Goal: Task Accomplishment & Management: Use online tool/utility

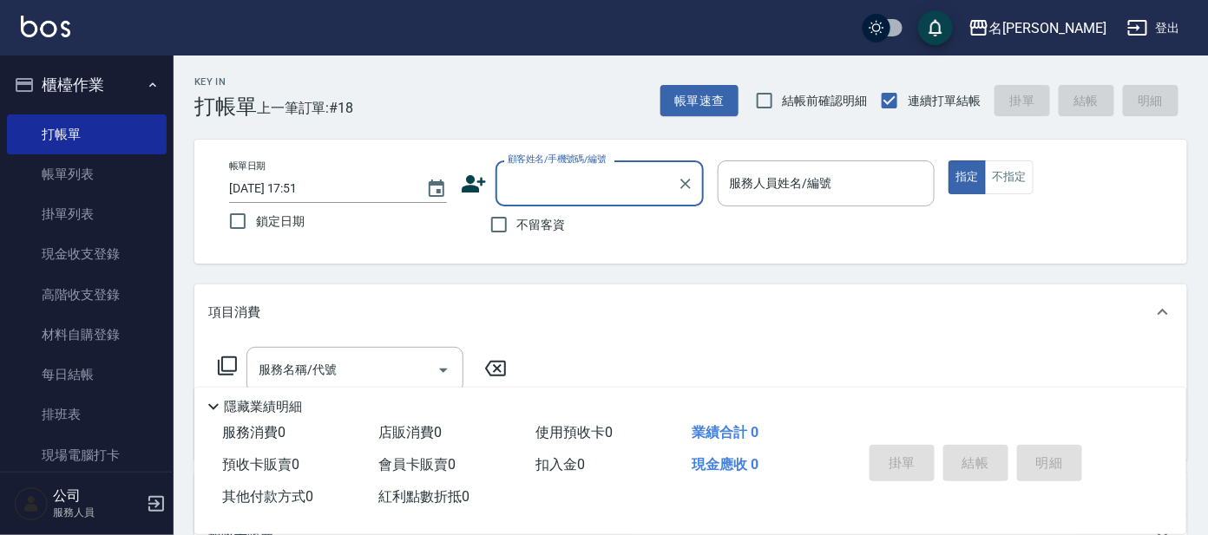
click at [599, 179] on div "顧客姓名/手機號碼/編號 顧客姓名/手機號碼/編號" at bounding box center [599, 183] width 208 height 46
type input "ㄣ"
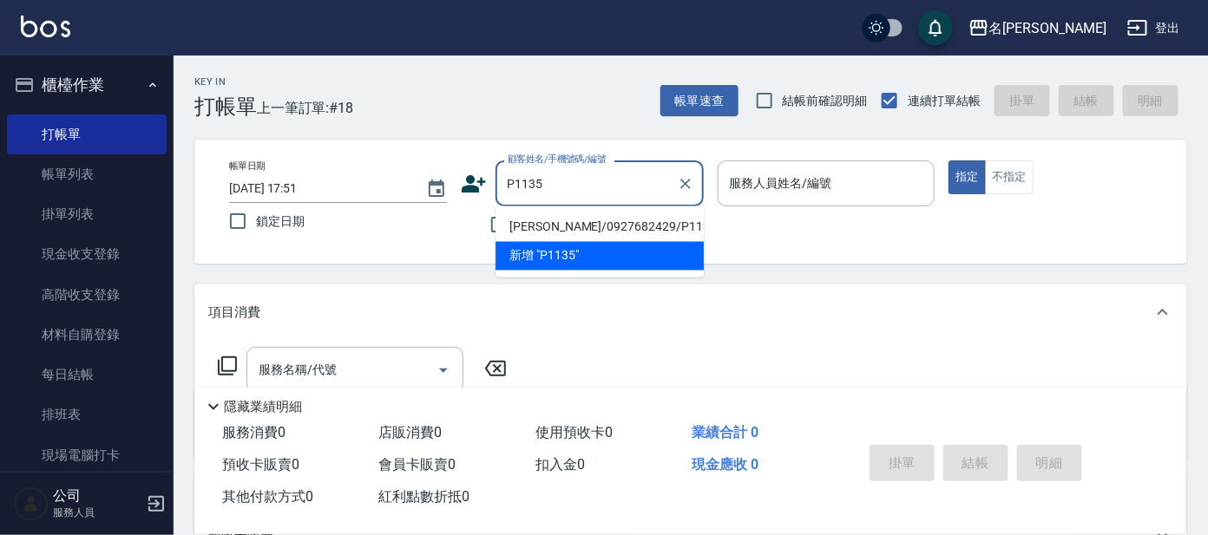
click at [632, 226] on li "[PERSON_NAME]/0927682429/P1135" at bounding box center [599, 227] width 208 height 29
type input "[PERSON_NAME]/0927682429/P1135"
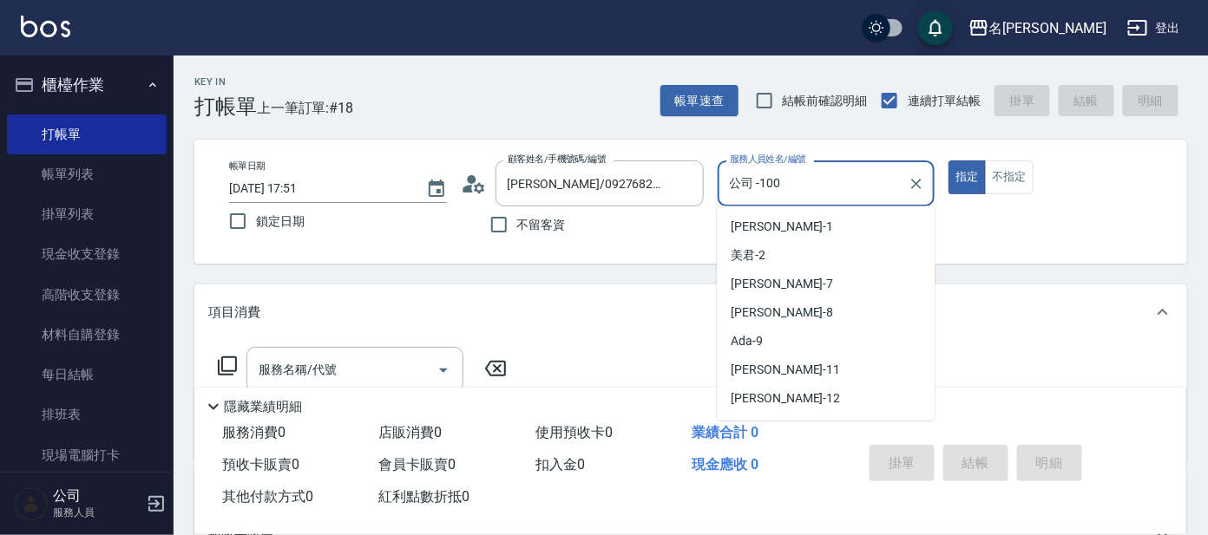
click at [789, 194] on input "公司 -100" at bounding box center [813, 183] width 176 height 30
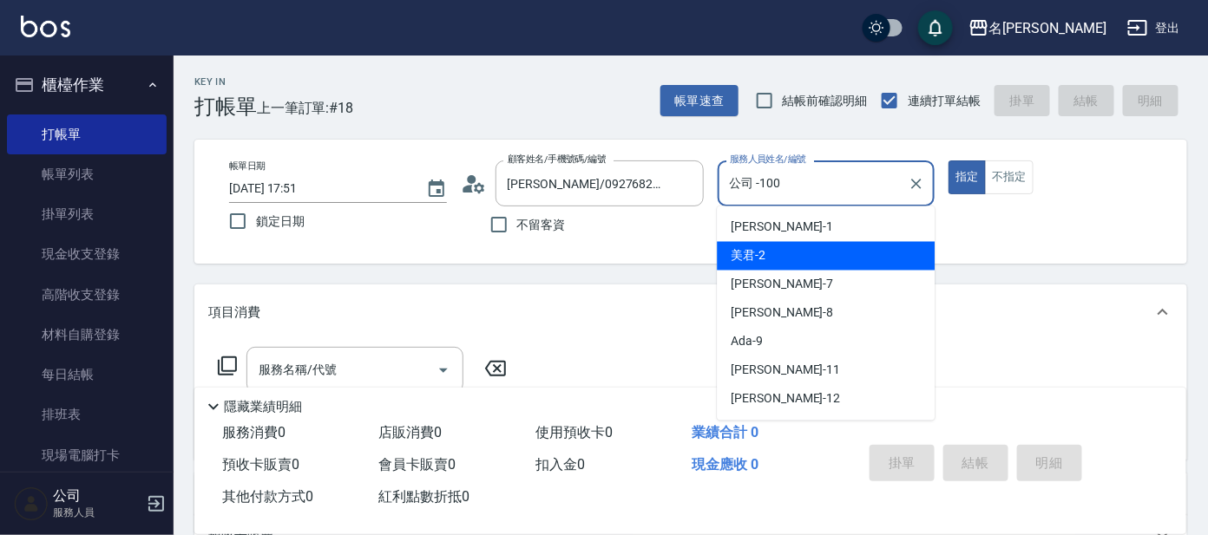
click at [788, 258] on div "美君 -2" at bounding box center [826, 256] width 218 height 29
type input "美君-2"
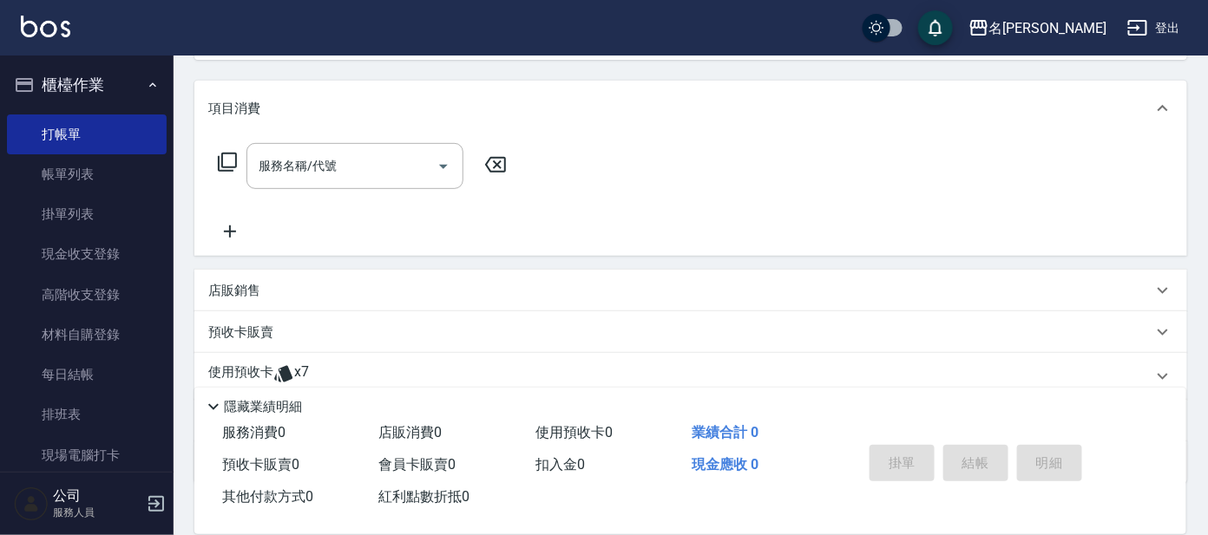
scroll to position [216, 0]
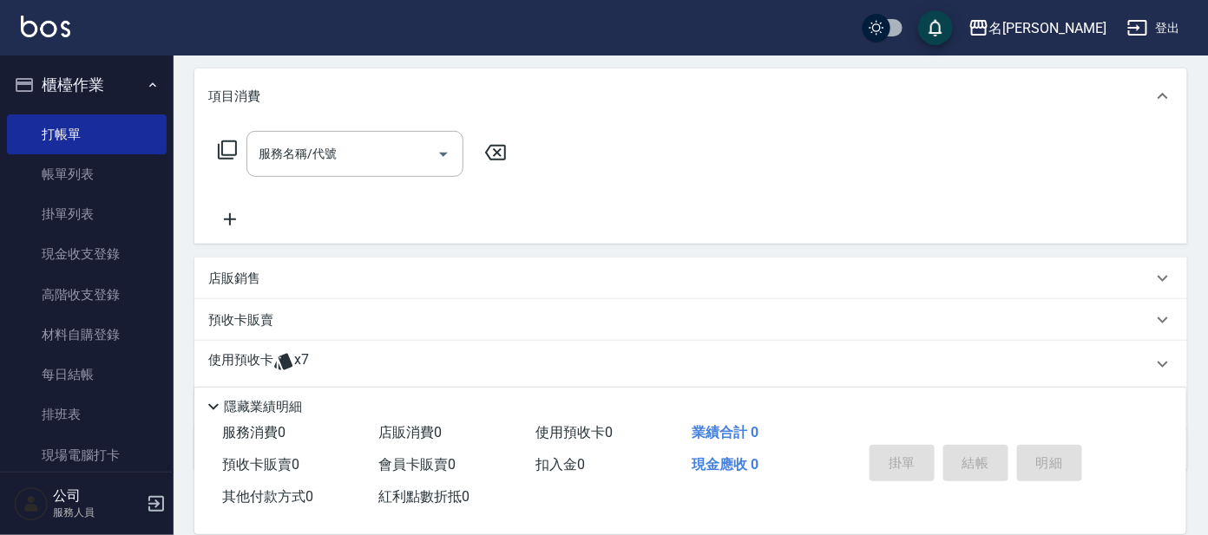
click at [377, 353] on div "使用預收卡 x7" at bounding box center [680, 364] width 944 height 26
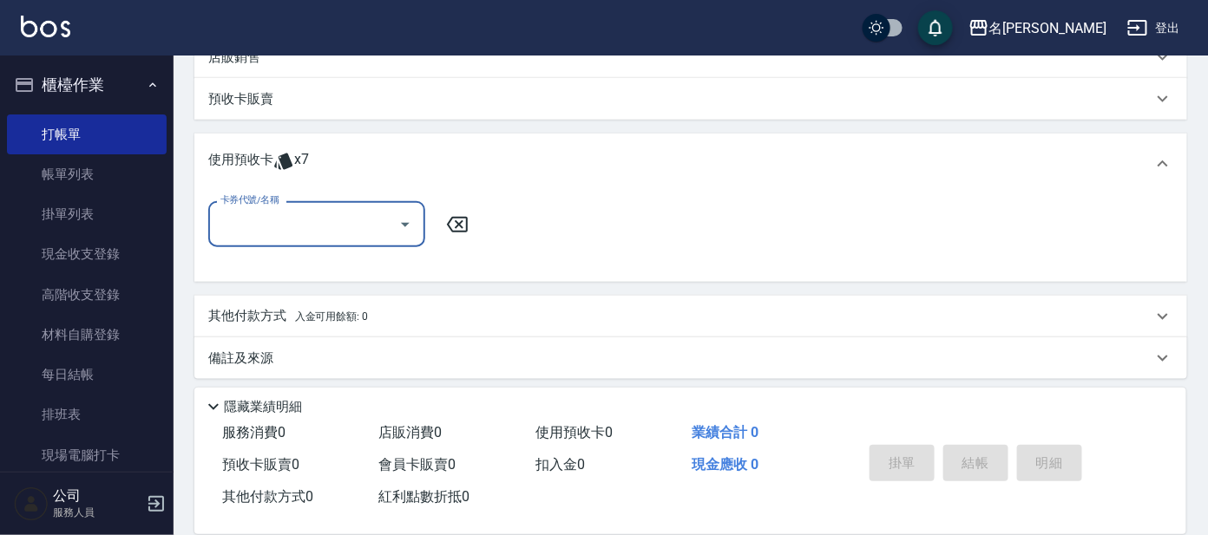
scroll to position [442, 0]
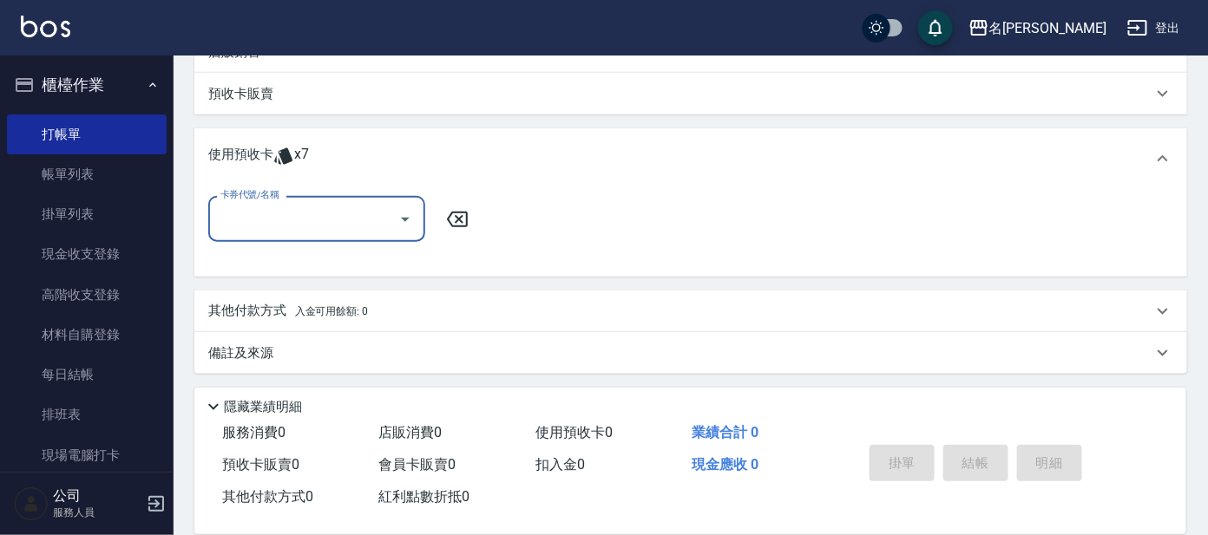
click at [315, 230] on input "卡券代號/名稱" at bounding box center [303, 219] width 175 height 30
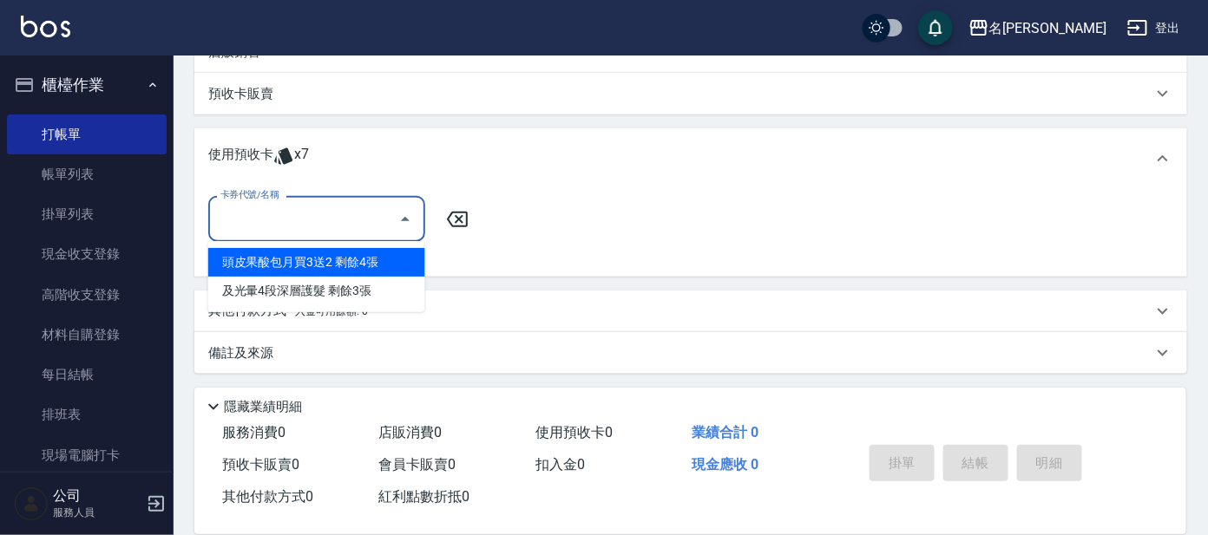
click at [313, 255] on div "頭皮果酸包月買3送2 剩餘4張" at bounding box center [316, 262] width 217 height 29
type input "頭皮果酸包月買3送2"
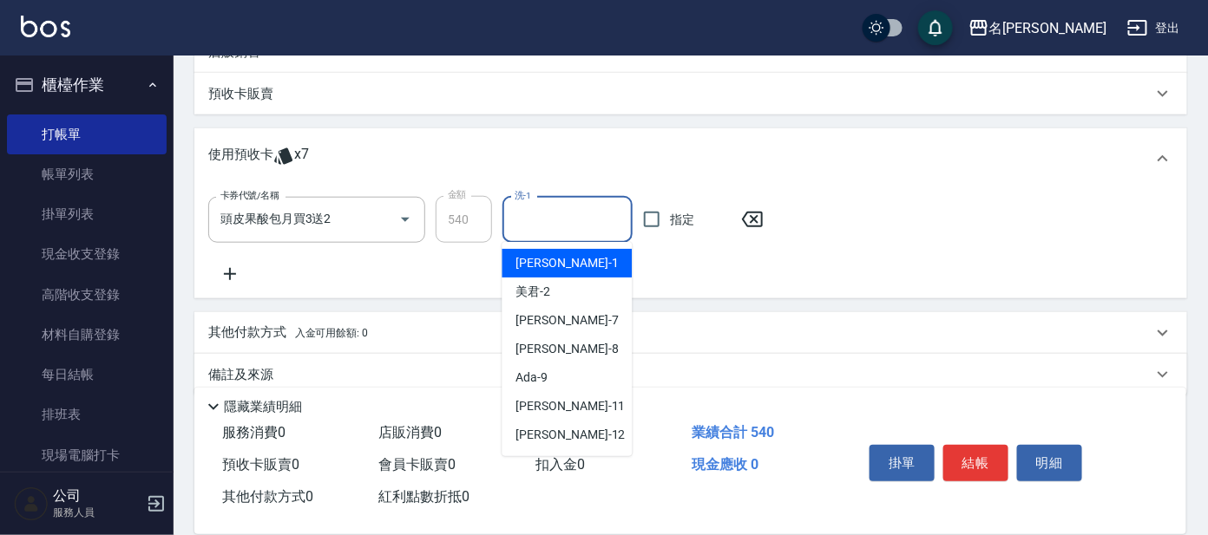
click at [539, 218] on input "洗-1" at bounding box center [567, 220] width 115 height 30
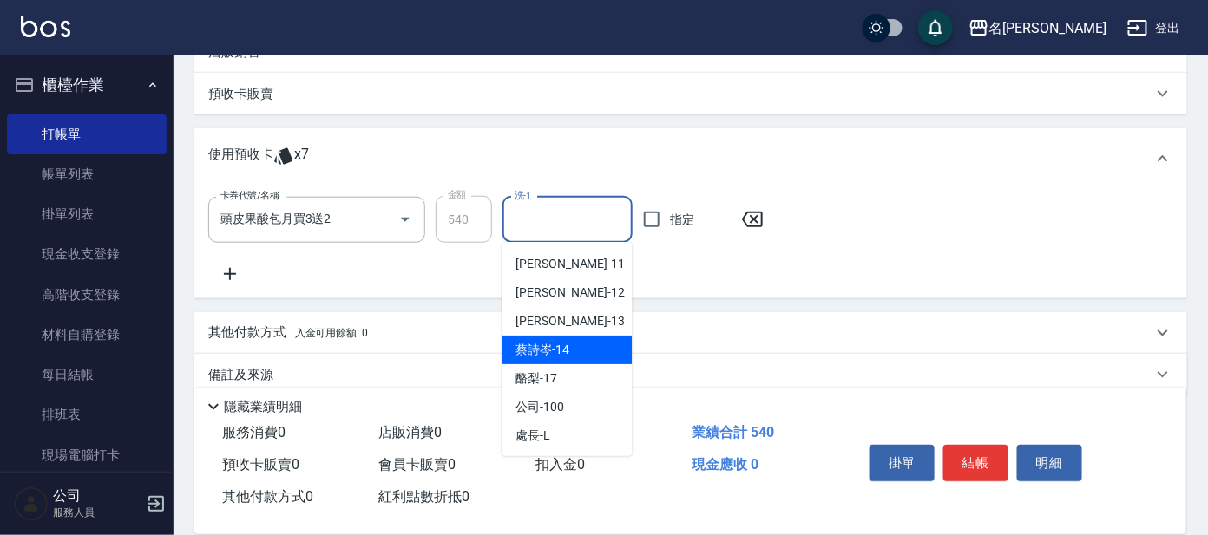
scroll to position [143, 0]
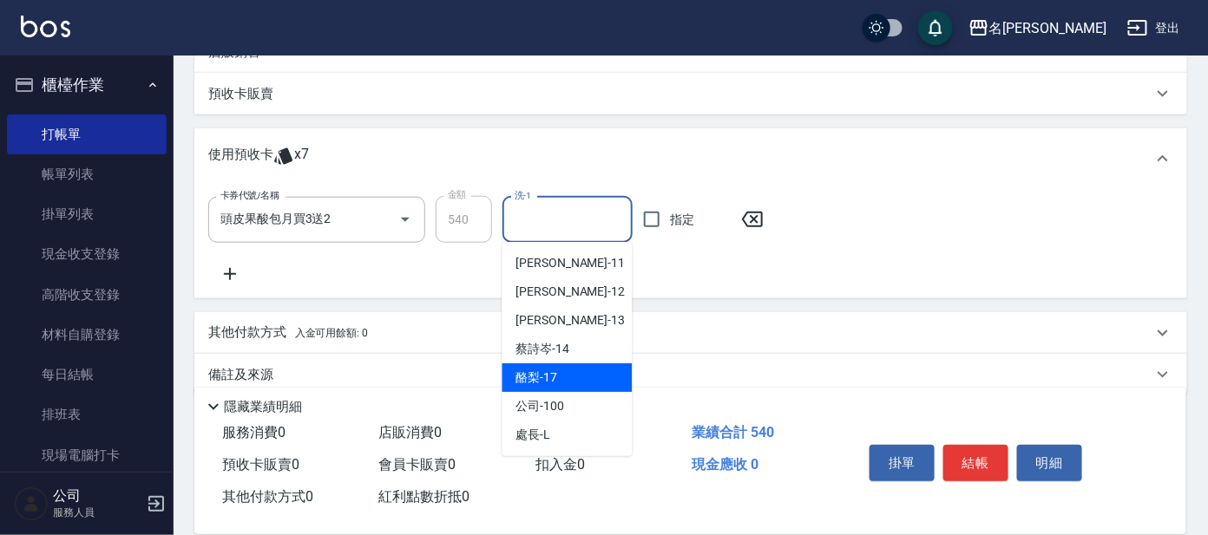
click at [566, 369] on div "酪梨 -17" at bounding box center [567, 377] width 130 height 29
type input "酪梨-17"
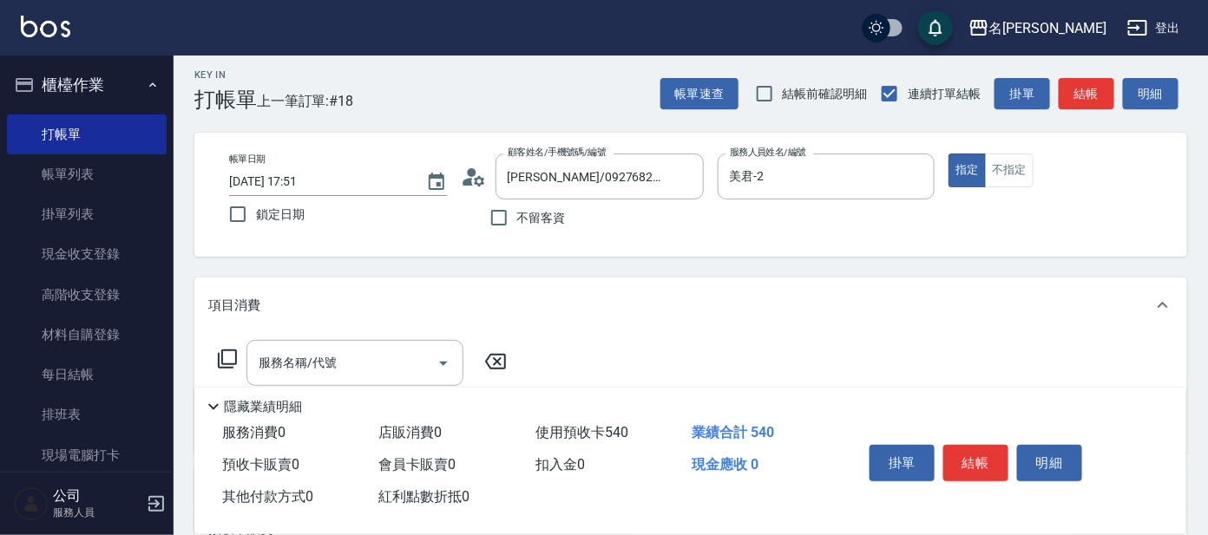
scroll to position [0, 0]
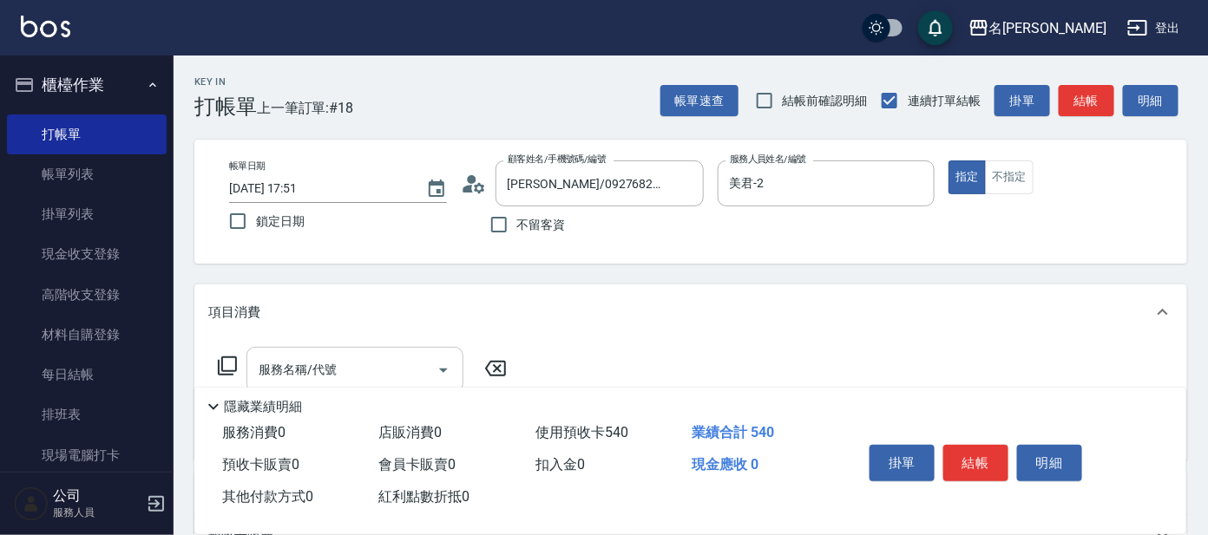
drag, startPoint x: 382, startPoint y: 382, endPoint x: 368, endPoint y: 374, distance: 15.9
click at [380, 383] on input "服務名稱/代號" at bounding box center [341, 370] width 175 height 30
click at [232, 362] on icon at bounding box center [227, 366] width 21 height 21
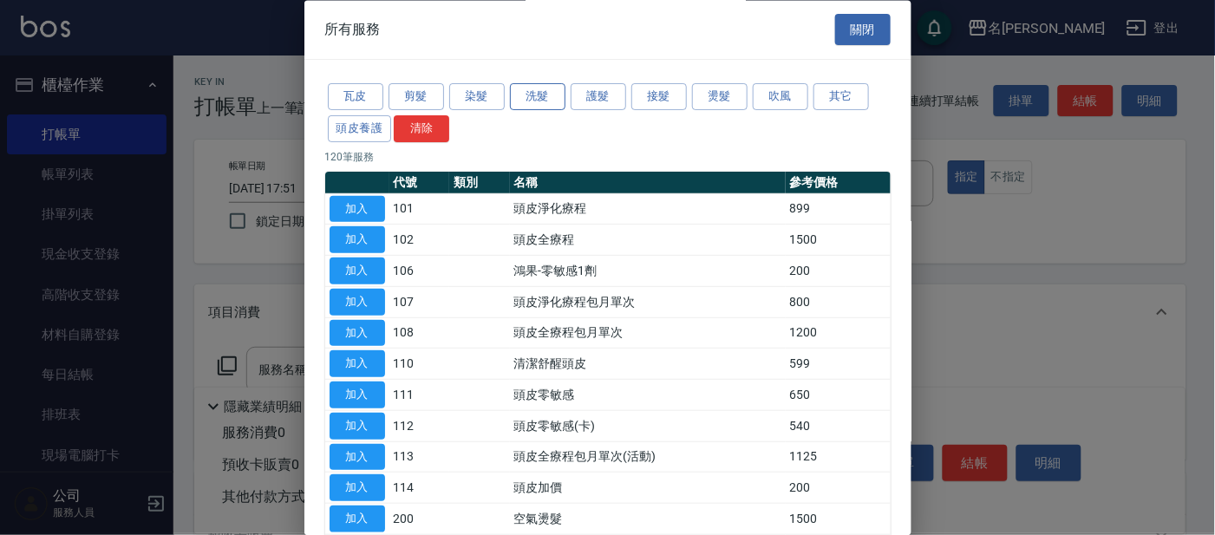
click at [542, 105] on button "洗髮" at bounding box center [538, 97] width 56 height 27
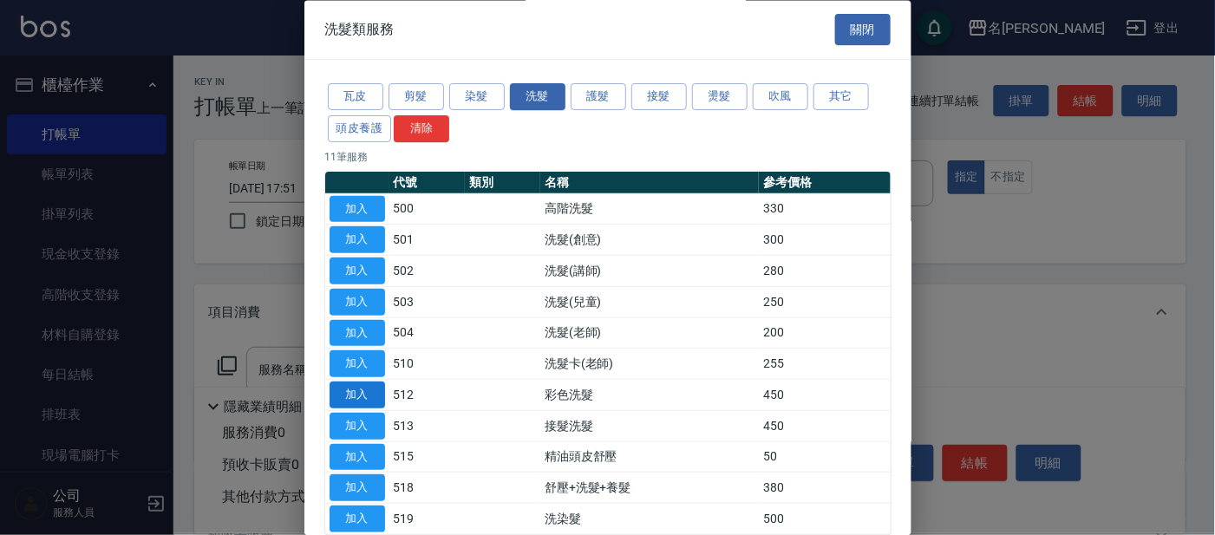
click at [378, 391] on button "加入" at bounding box center [358, 396] width 56 height 27
type input "彩色洗髮(512)"
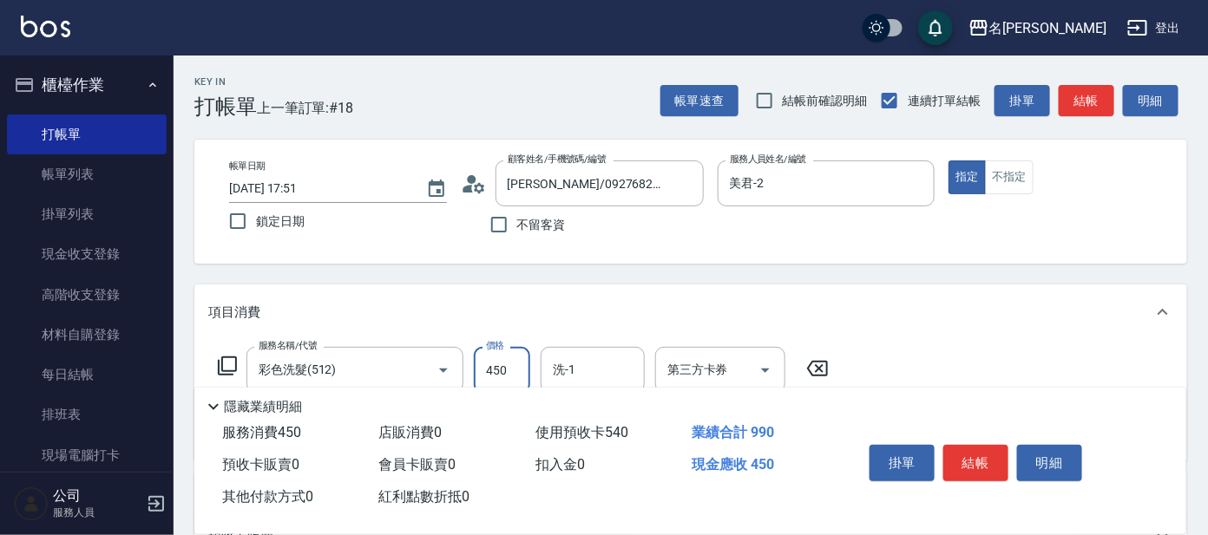
click at [512, 366] on input "450" at bounding box center [502, 370] width 56 height 47
type input "100"
click at [575, 366] on input "洗-1" at bounding box center [592, 370] width 88 height 30
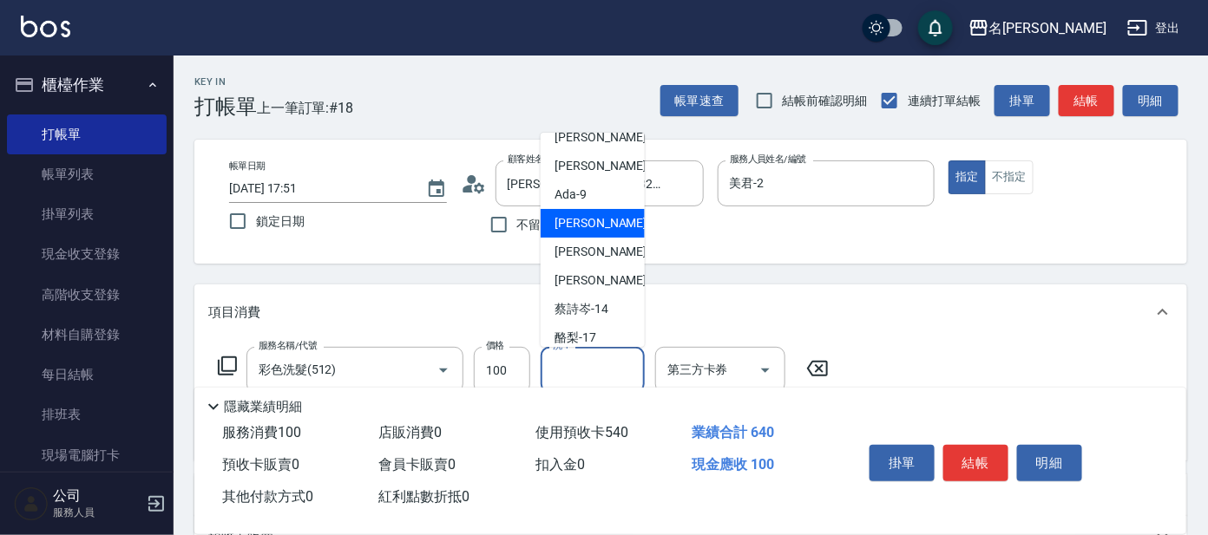
scroll to position [108, 0]
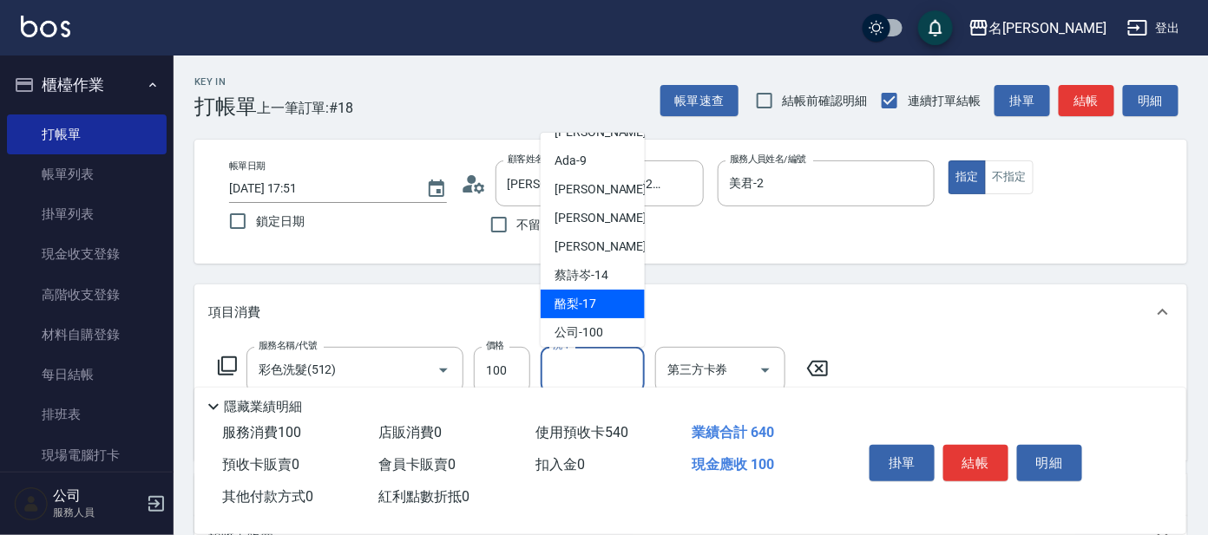
click at [573, 290] on div "酪梨 -17" at bounding box center [592, 304] width 104 height 29
type input "酪梨-17"
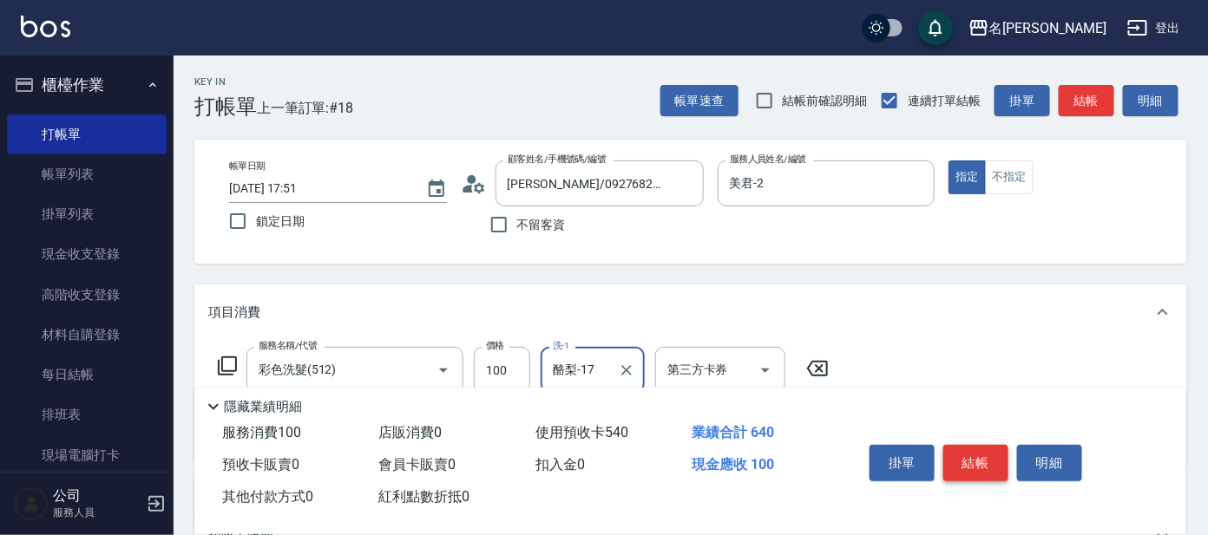
click at [961, 458] on button "結帳" at bounding box center [975, 463] width 65 height 36
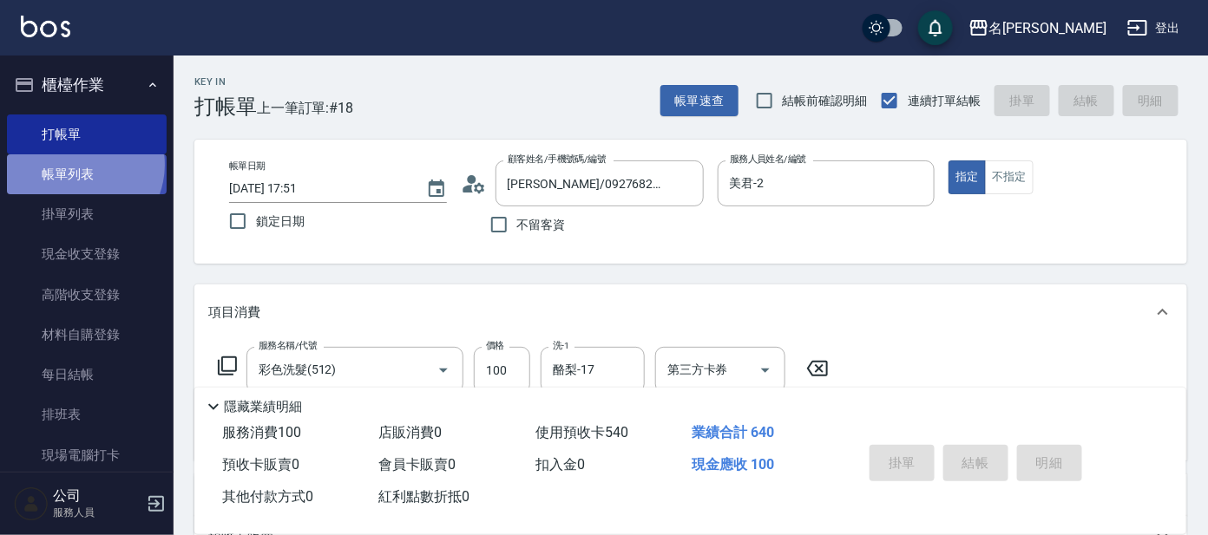
click at [77, 165] on link "帳單列表" at bounding box center [87, 174] width 160 height 40
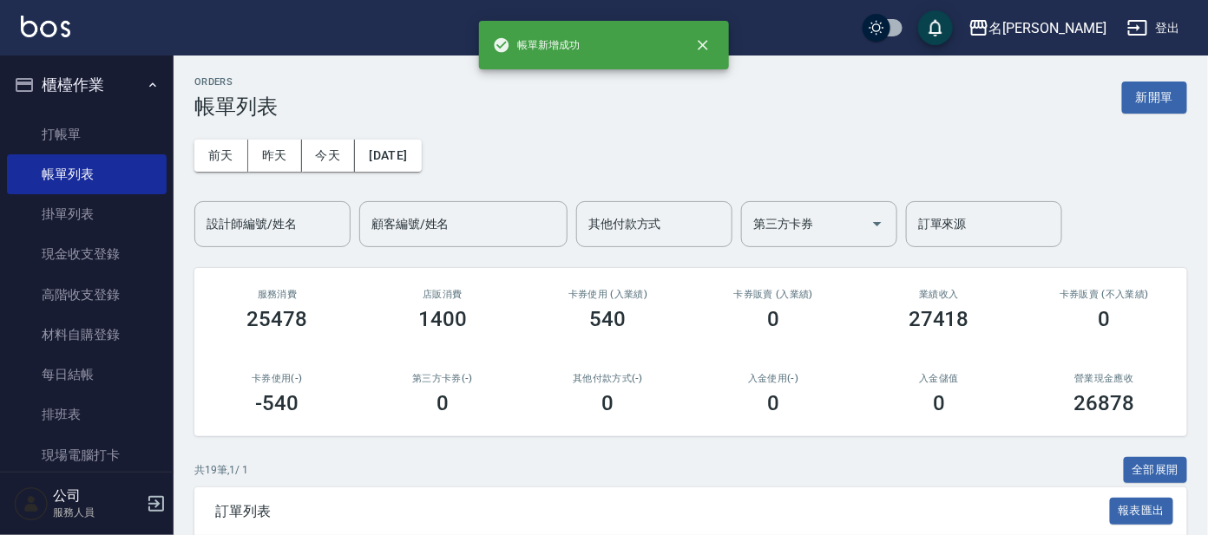
scroll to position [324, 0]
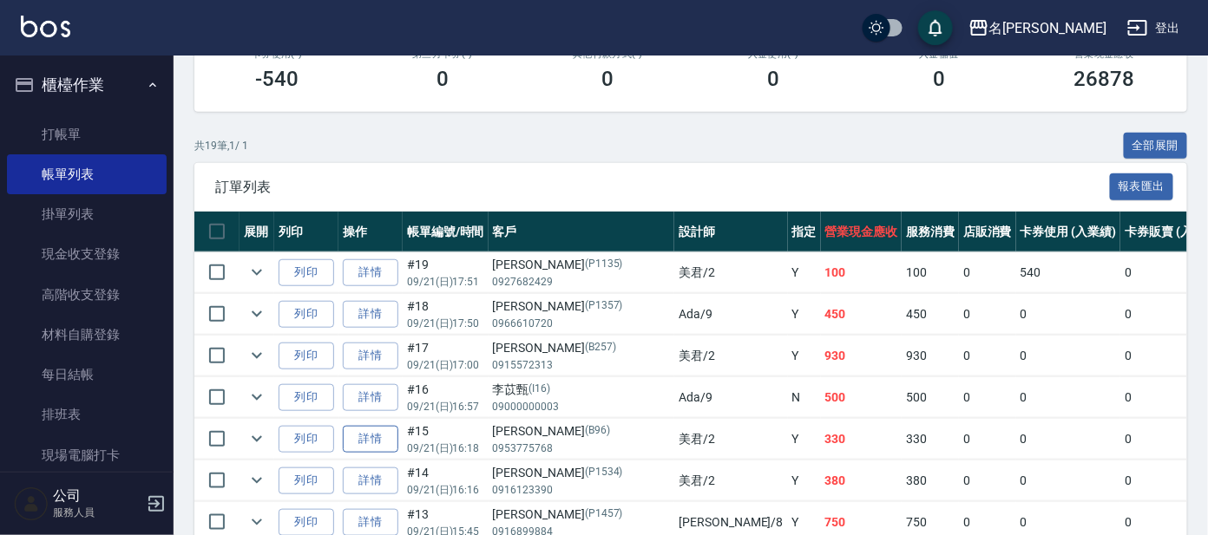
click at [357, 437] on link "詳情" at bounding box center [371, 439] width 56 height 27
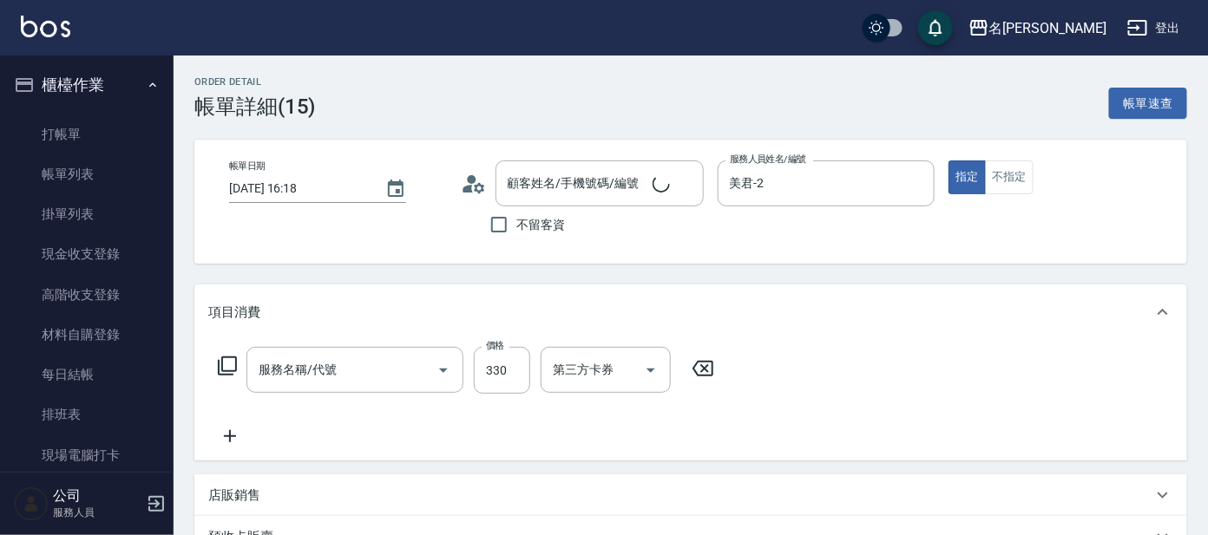
type input "[DATE] 16:18"
type input "美君-2"
type input "高階洗髮(500)"
type input "[PERSON_NAME]/0953775768/B96"
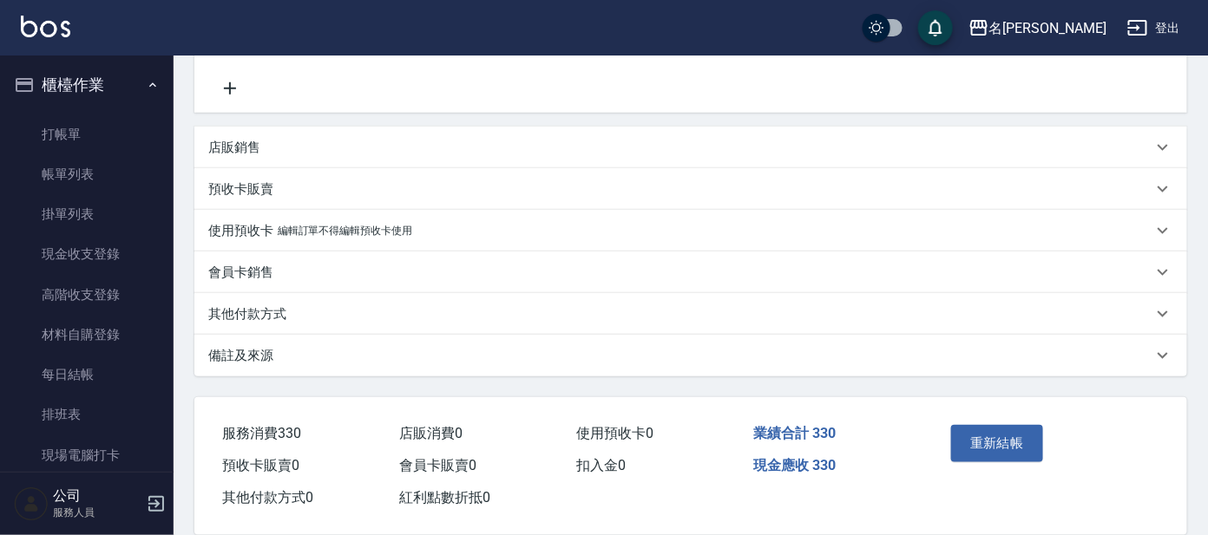
scroll to position [371, 0]
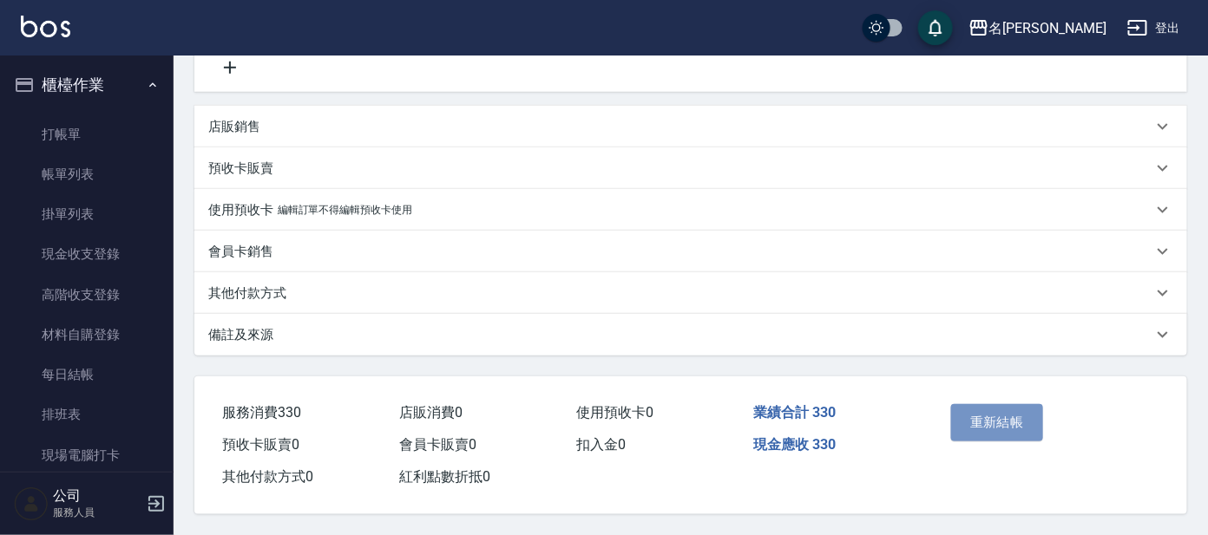
drag, startPoint x: 996, startPoint y: 410, endPoint x: 973, endPoint y: 419, distance: 24.2
click at [994, 414] on button "重新結帳" at bounding box center [997, 422] width 92 height 36
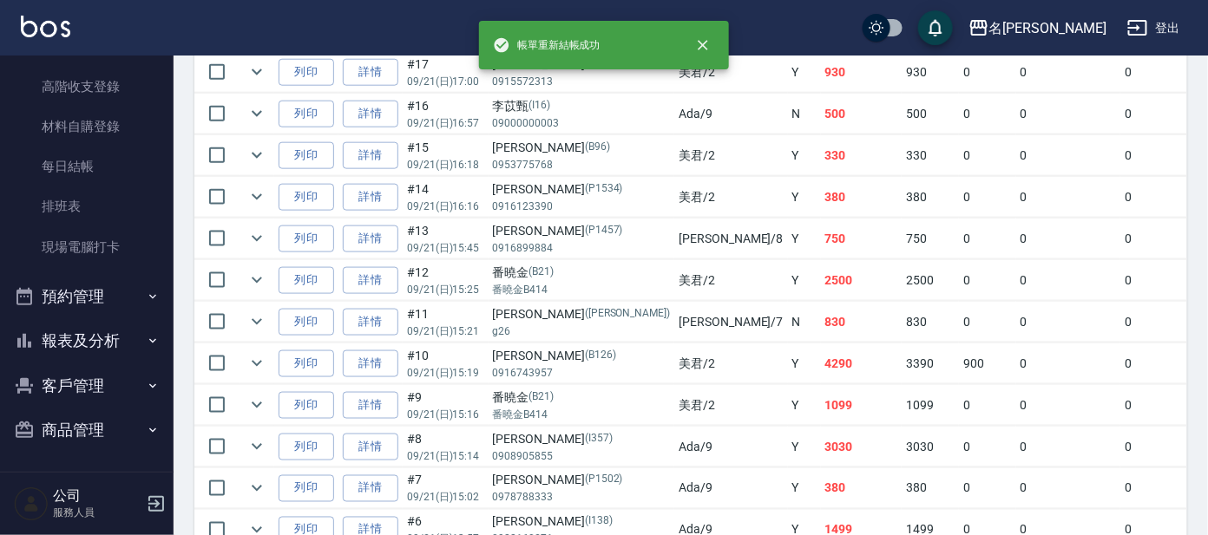
scroll to position [650, 0]
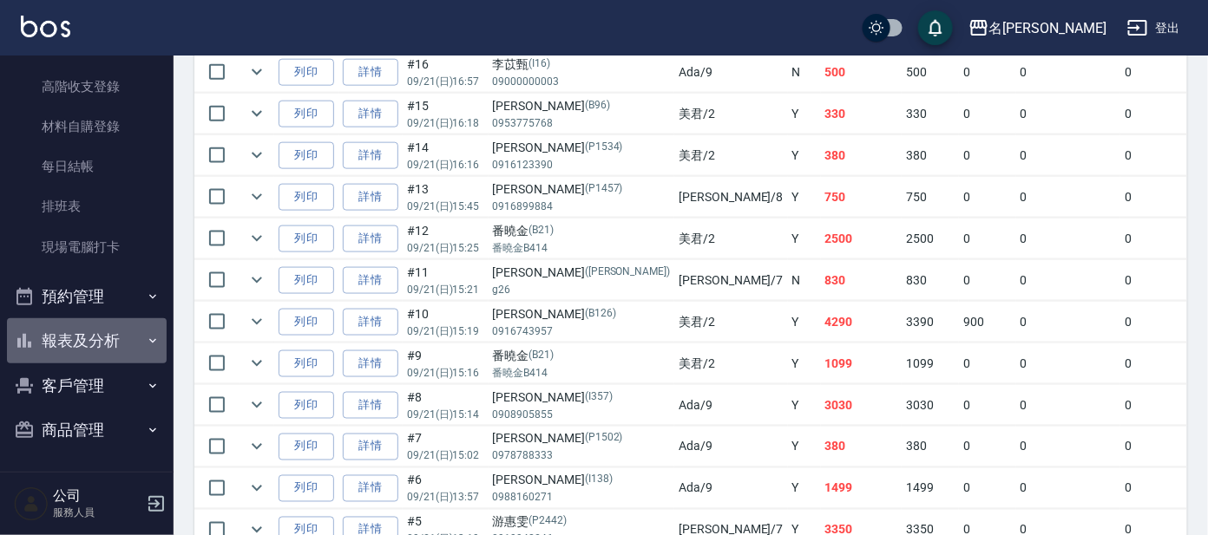
click at [103, 332] on button "報表及分析" at bounding box center [87, 340] width 160 height 45
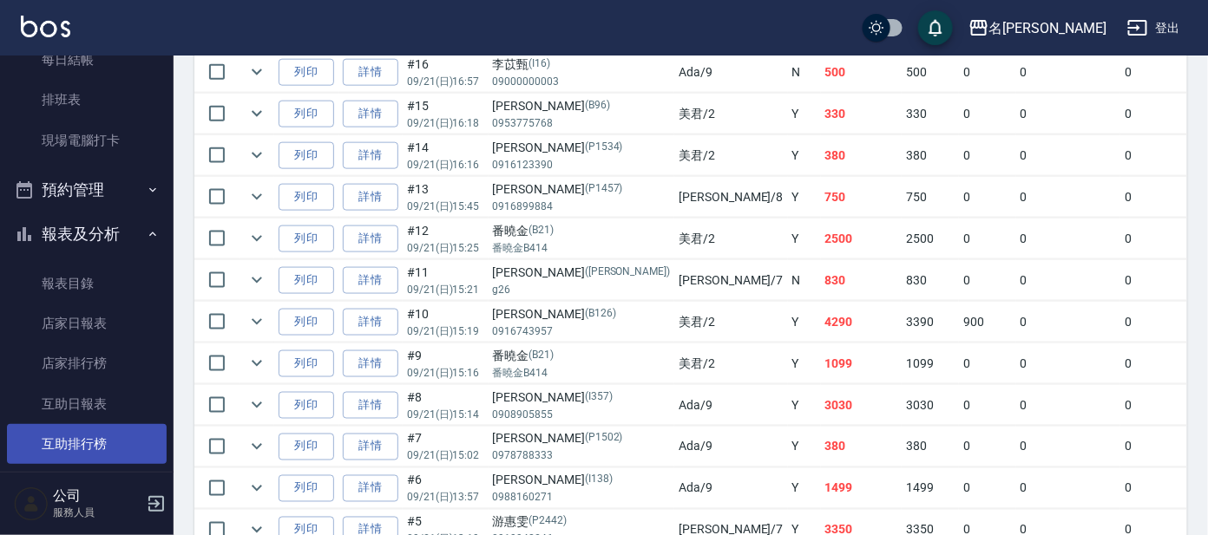
scroll to position [425, 0]
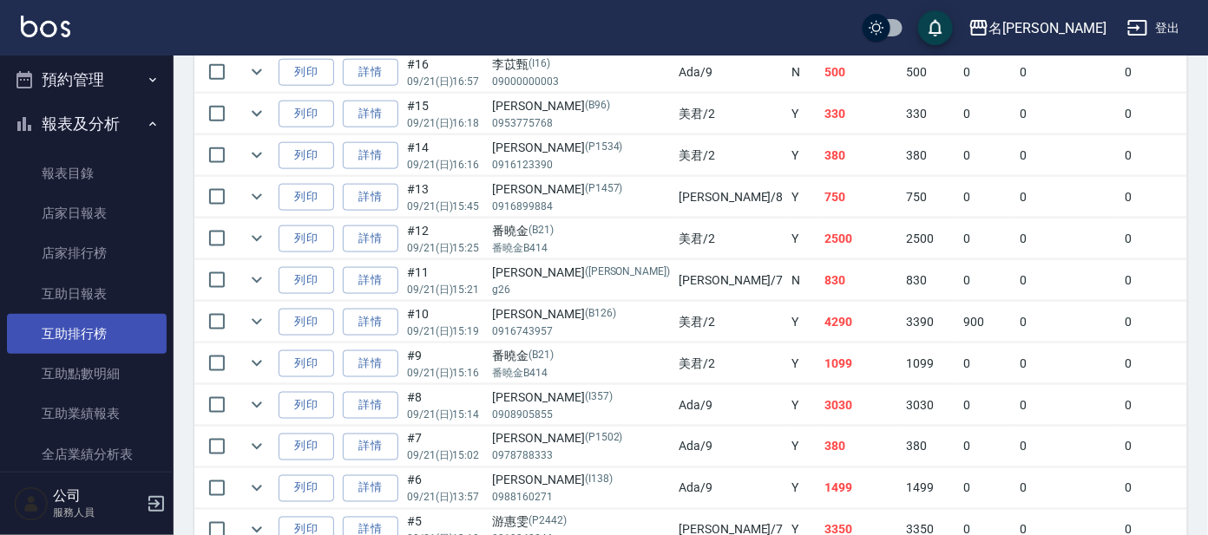
click at [110, 331] on link "互助排行榜" at bounding box center [87, 334] width 160 height 40
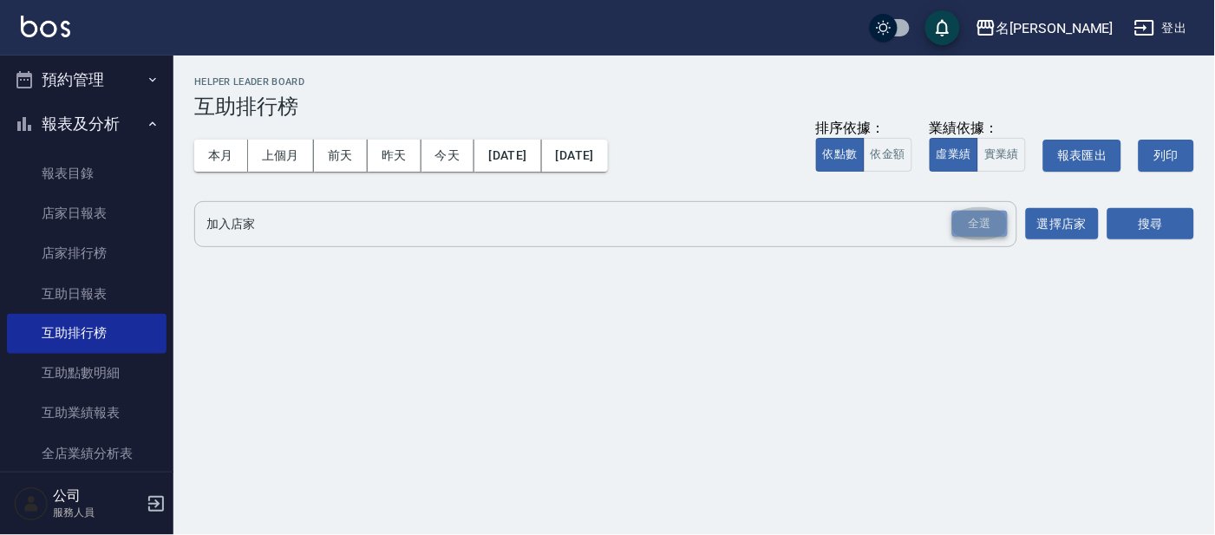
click at [985, 234] on div "全選" at bounding box center [981, 224] width 56 height 27
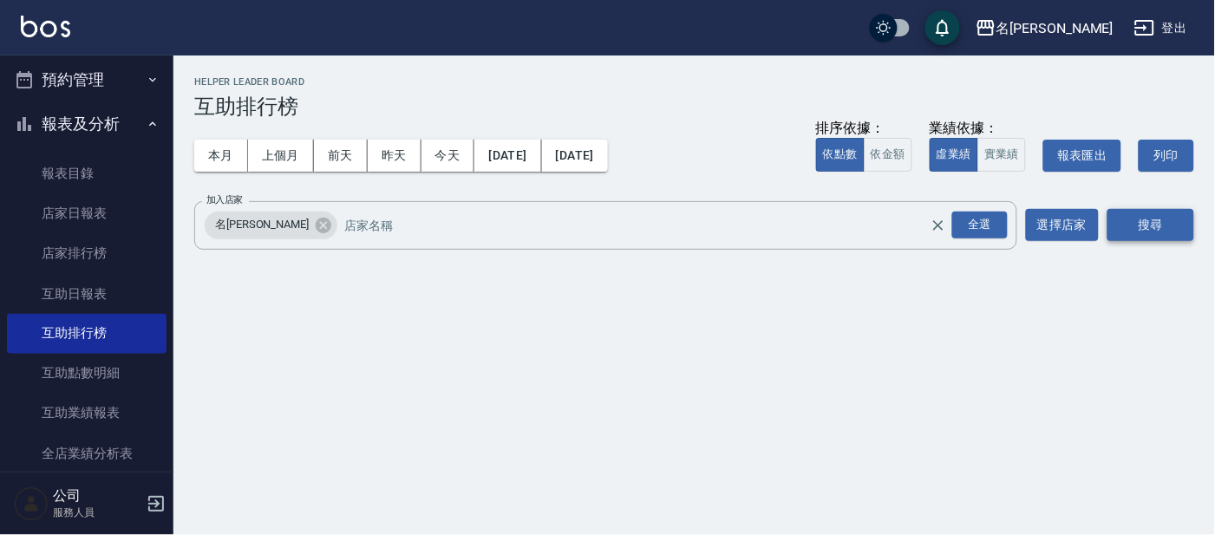
drag, startPoint x: 1158, startPoint y: 217, endPoint x: 1136, endPoint y: 221, distance: 23.0
click at [1158, 217] on button "搜尋" at bounding box center [1151, 225] width 87 height 32
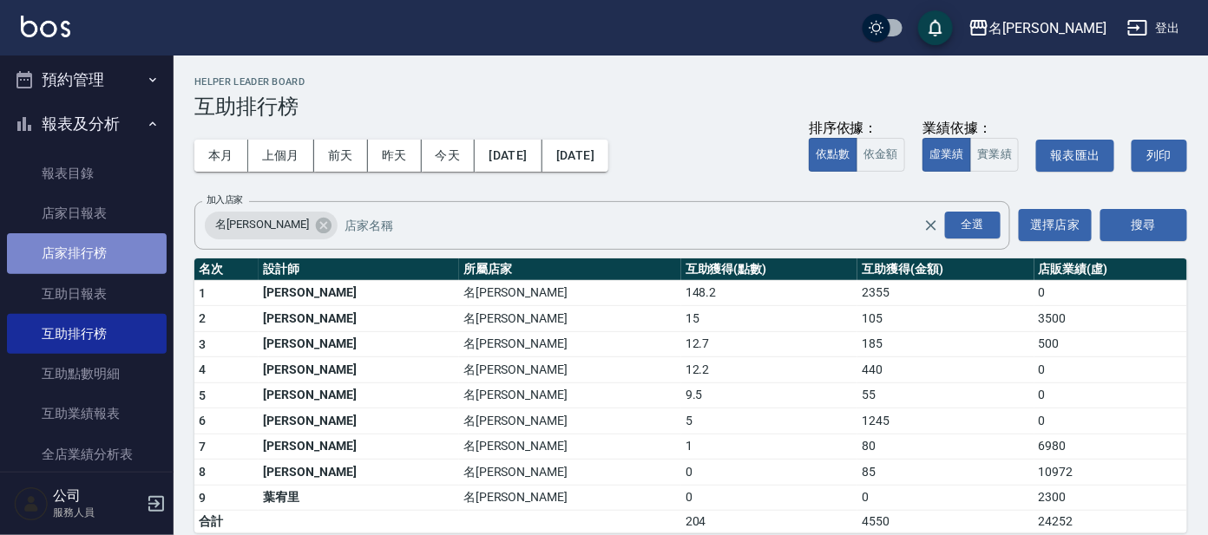
click at [114, 234] on link "店家排行榜" at bounding box center [87, 253] width 160 height 40
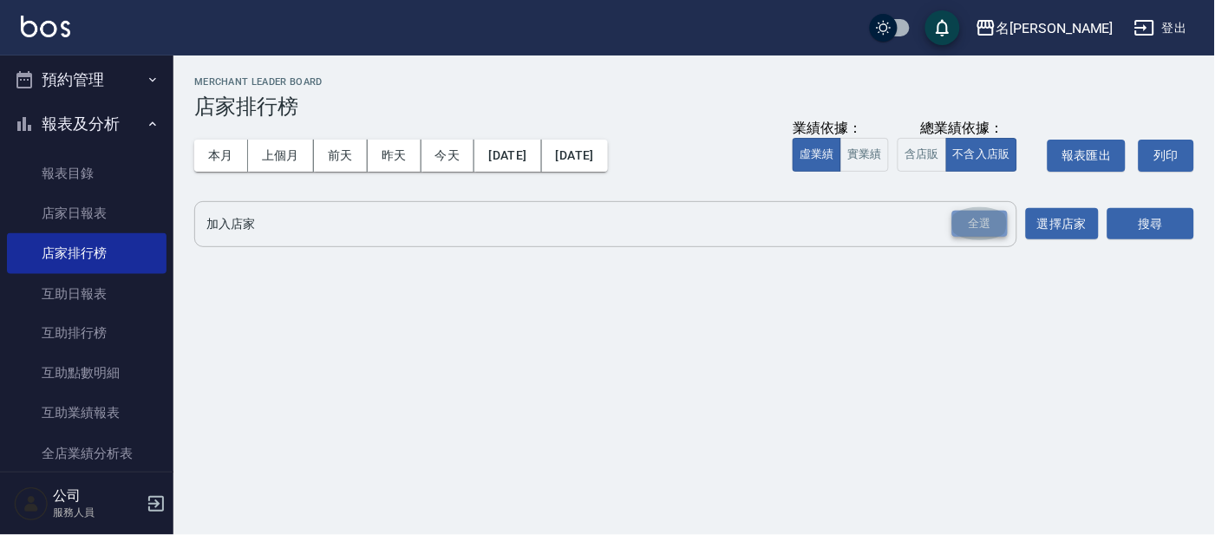
click at [1002, 228] on div "全選" at bounding box center [981, 224] width 56 height 27
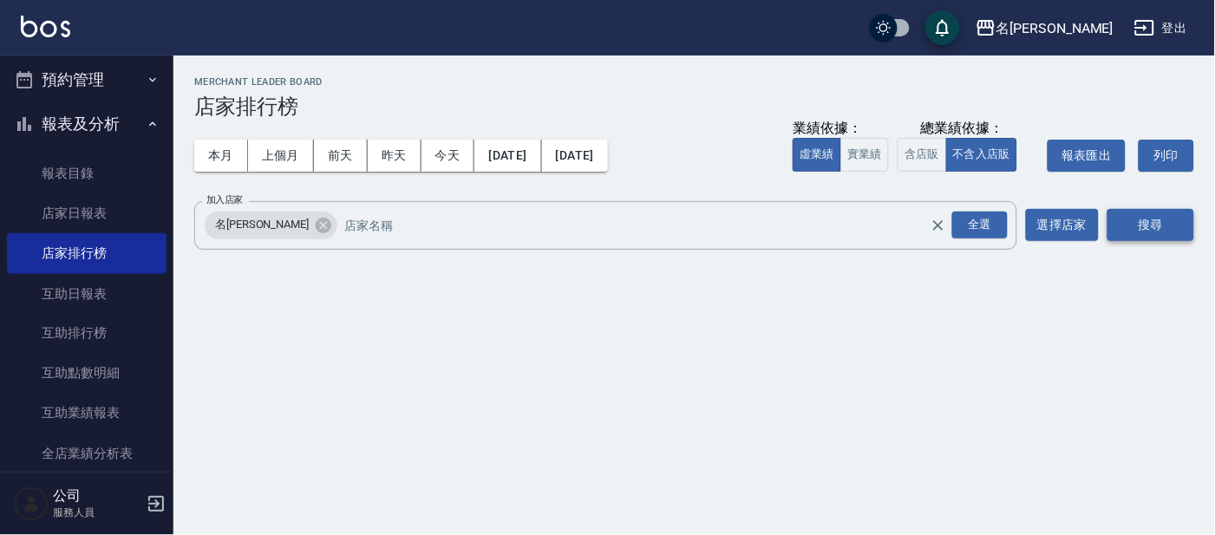
click at [1173, 226] on button "搜尋" at bounding box center [1151, 225] width 87 height 32
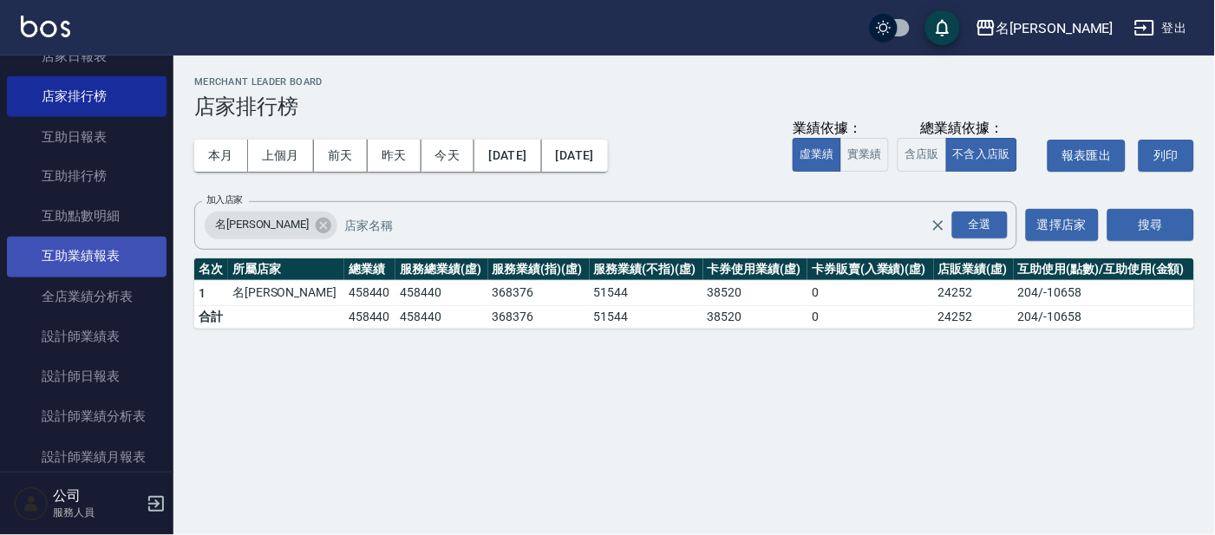
scroll to position [642, 0]
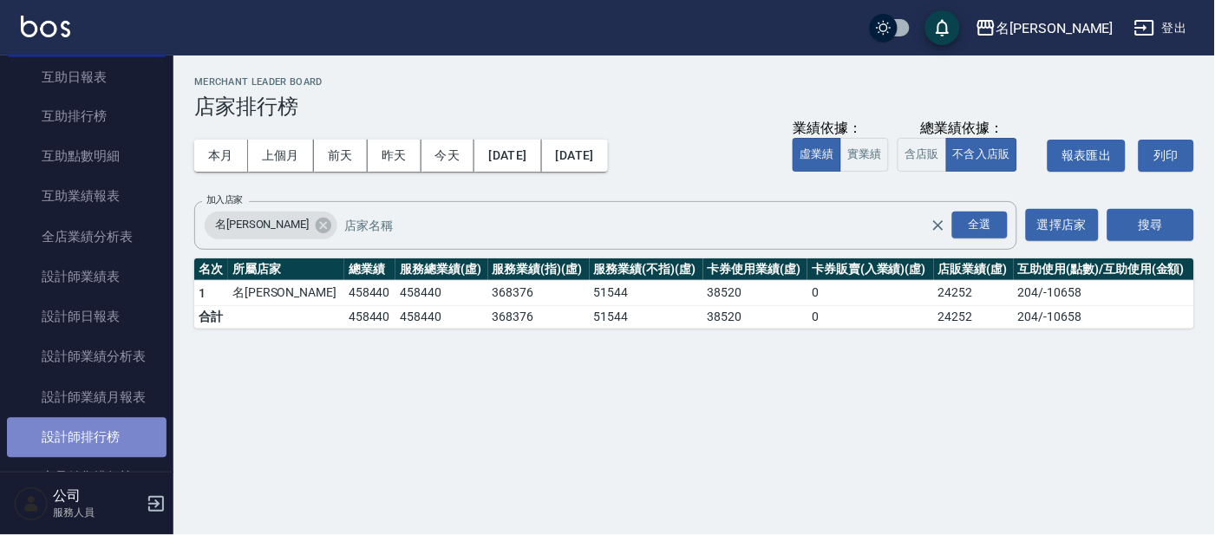
click at [102, 445] on link "設計師排行榜" at bounding box center [87, 438] width 160 height 40
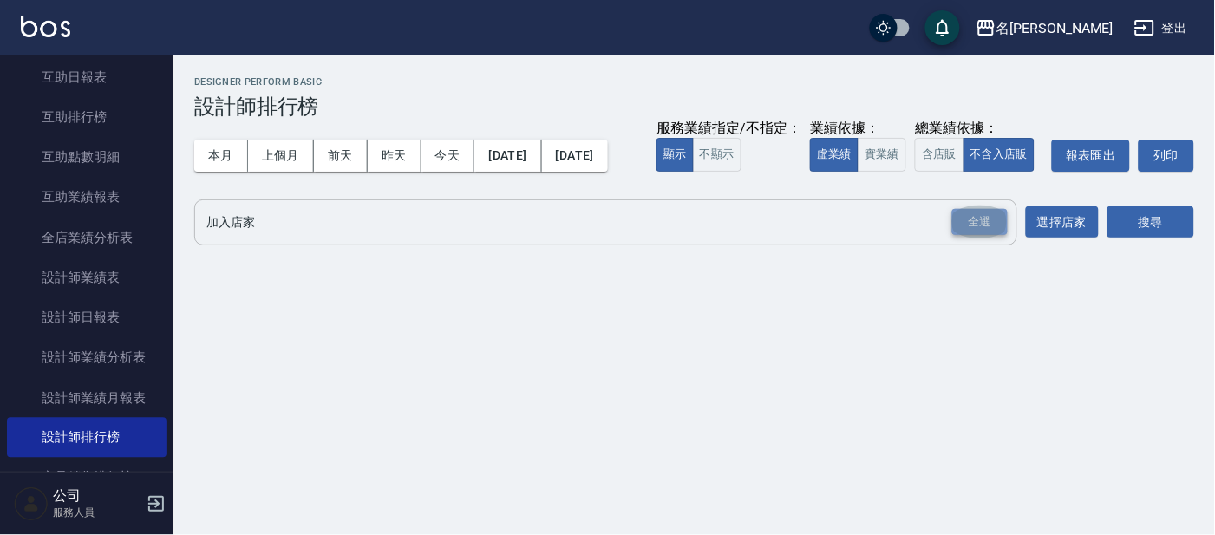
drag, startPoint x: 985, startPoint y: 260, endPoint x: 1023, endPoint y: 254, distance: 37.8
click at [987, 236] on div "全選" at bounding box center [981, 222] width 56 height 27
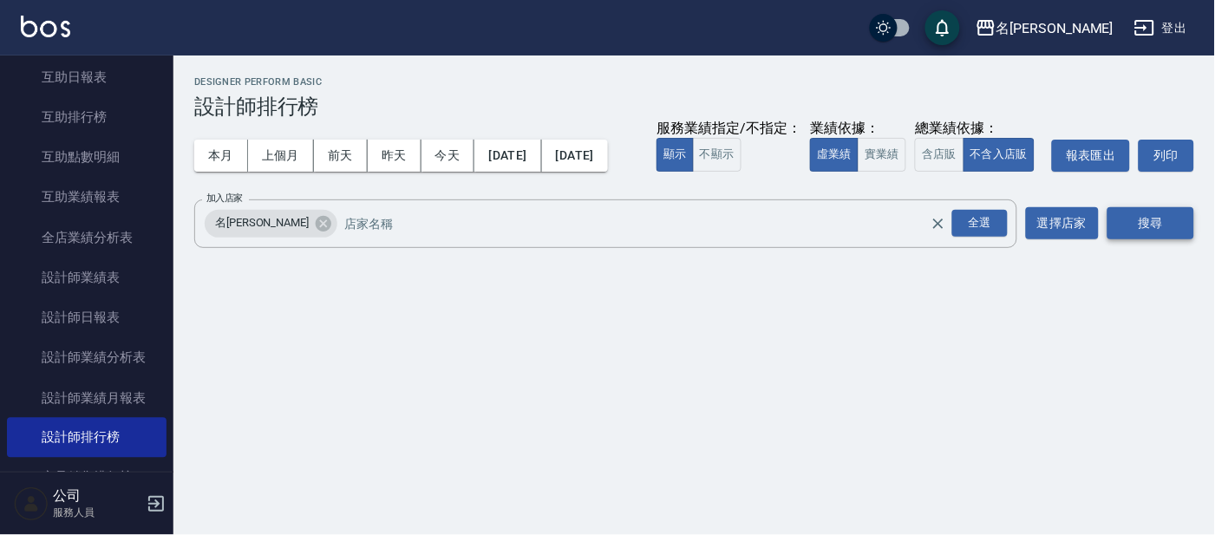
click at [1158, 239] on button "搜尋" at bounding box center [1151, 223] width 87 height 32
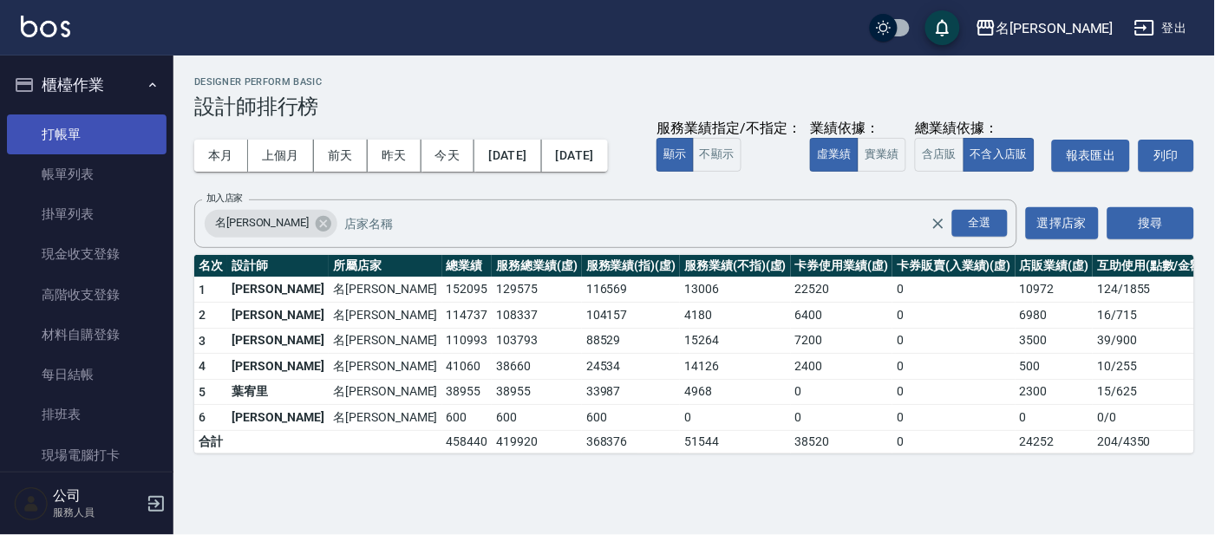
click at [68, 134] on link "打帳單" at bounding box center [87, 135] width 160 height 40
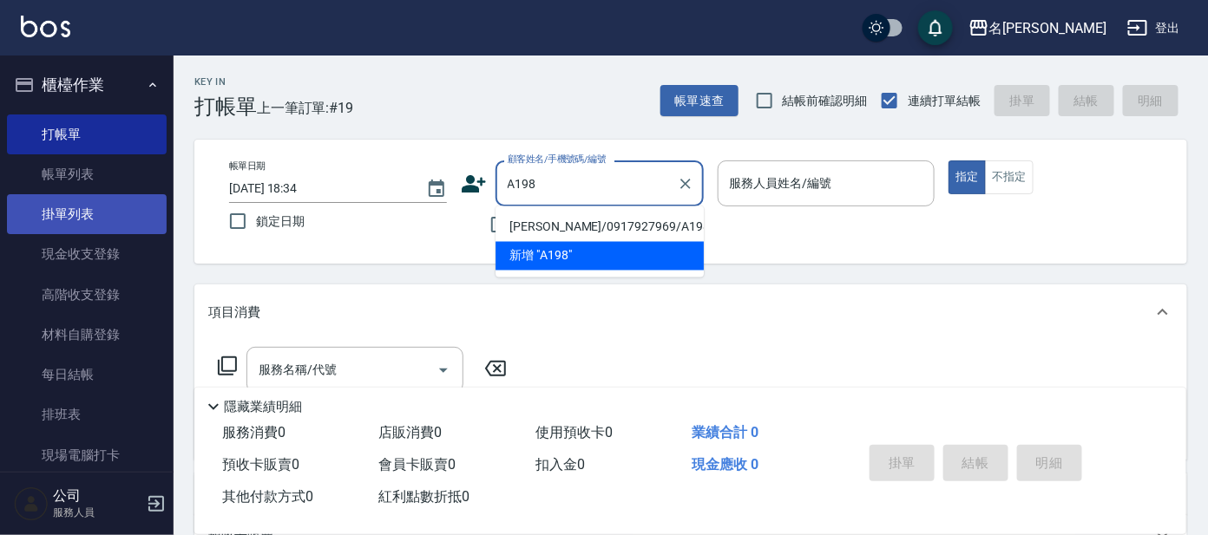
type input "[PERSON_NAME]/0917927969/A198"
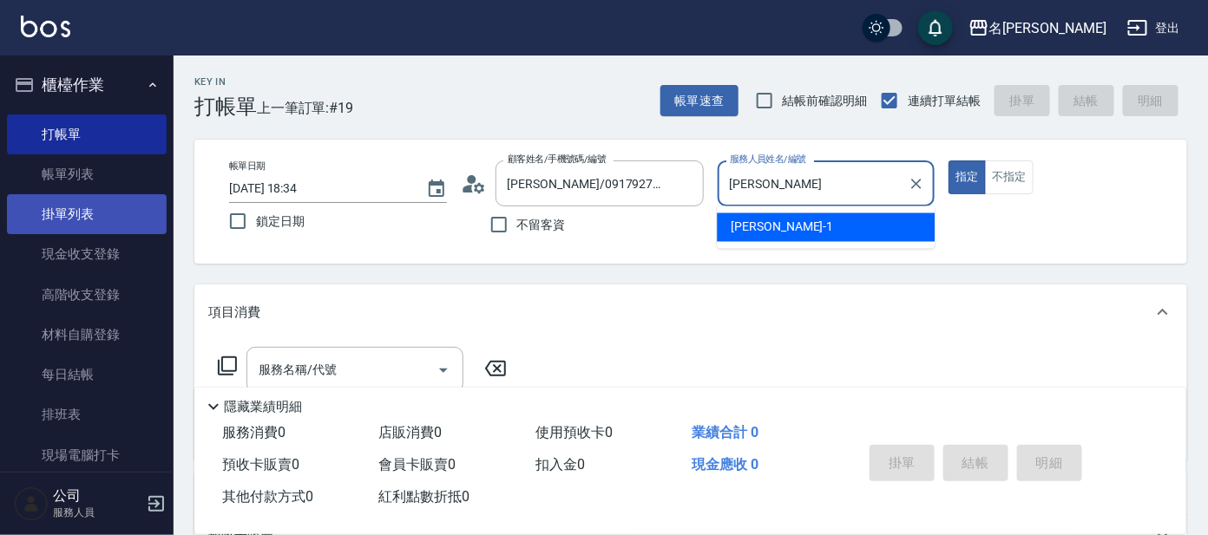
type input "宥"
type input "[PERSON_NAME]-8"
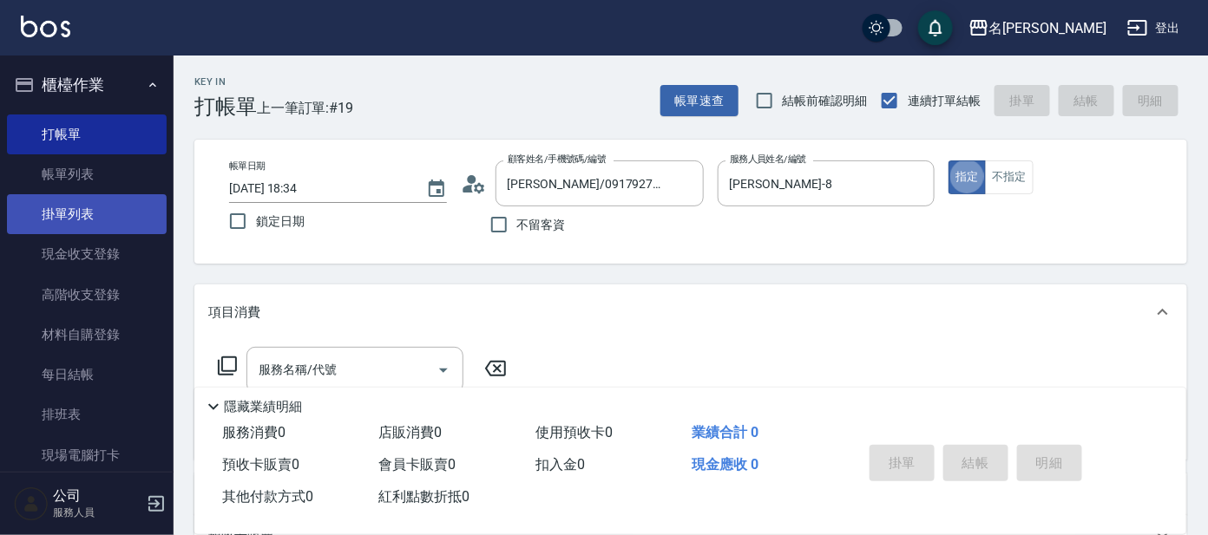
type button "true"
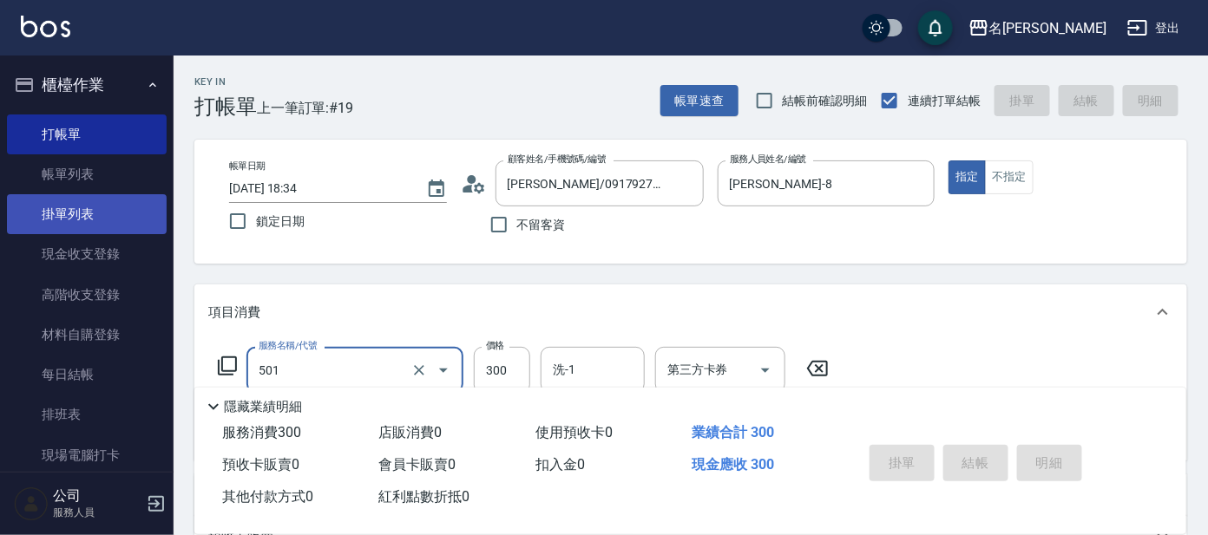
type input "501"
type input "[DATE] 18:38"
